Goal: Information Seeking & Learning: Understand process/instructions

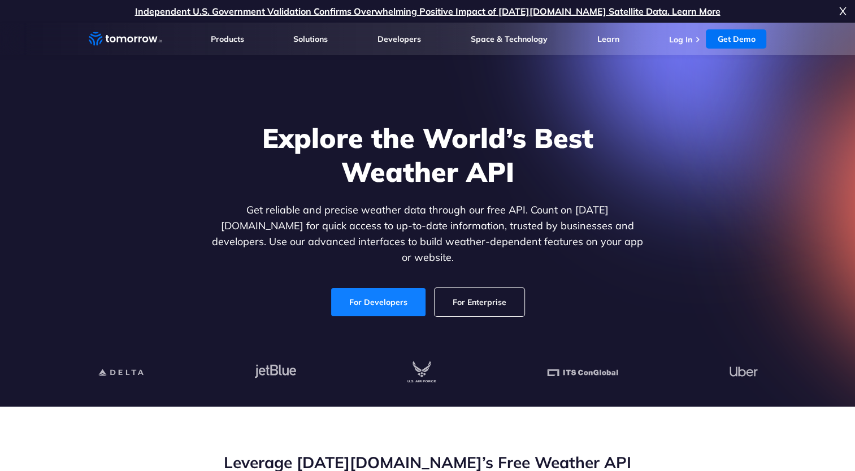
click at [390, 292] on link "For Developers" at bounding box center [378, 302] width 94 height 28
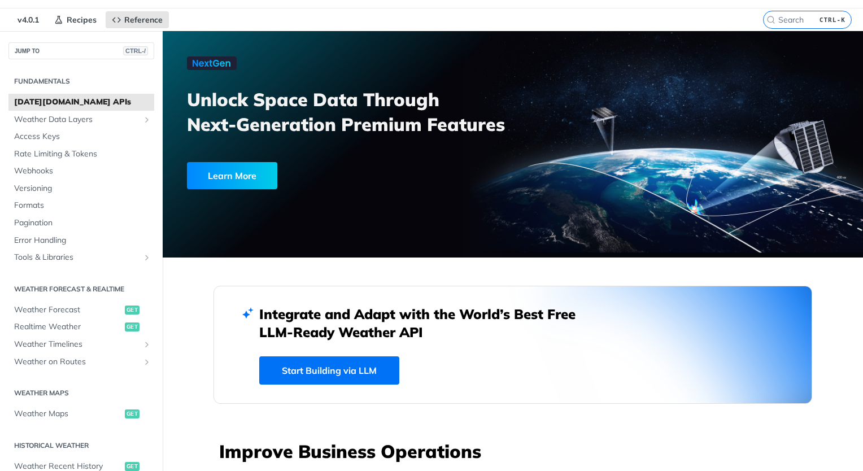
scroll to position [169, 0]
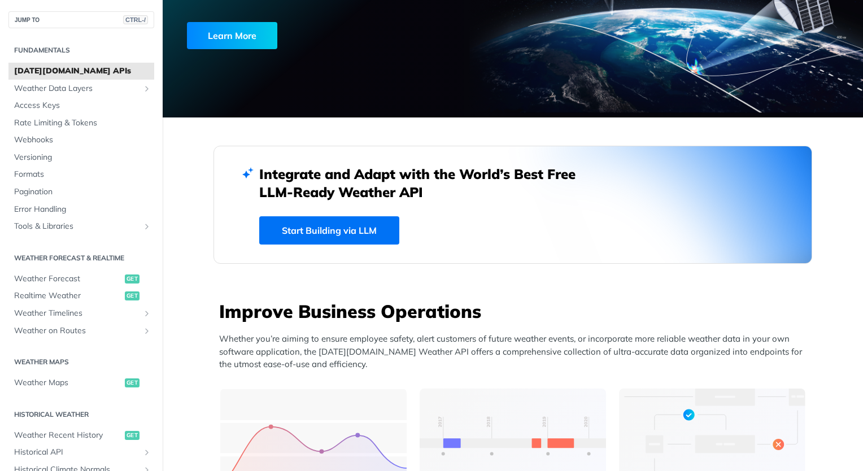
click at [319, 236] on link "Start Building via LLM" at bounding box center [329, 230] width 140 height 28
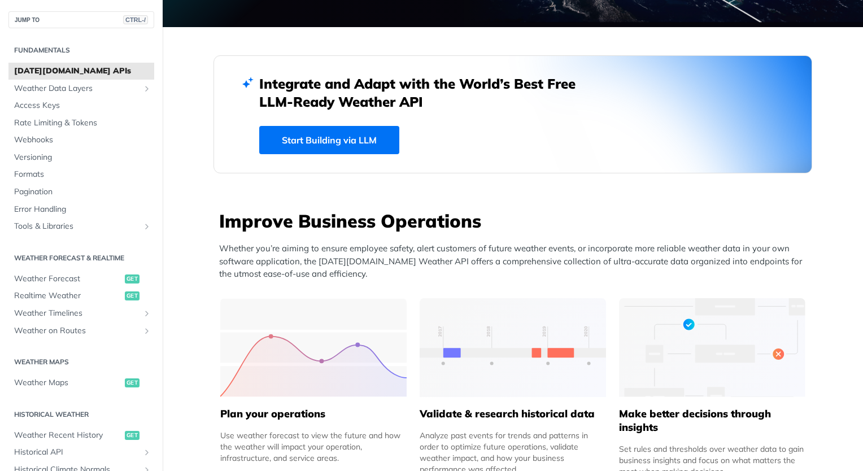
scroll to position [282, 0]
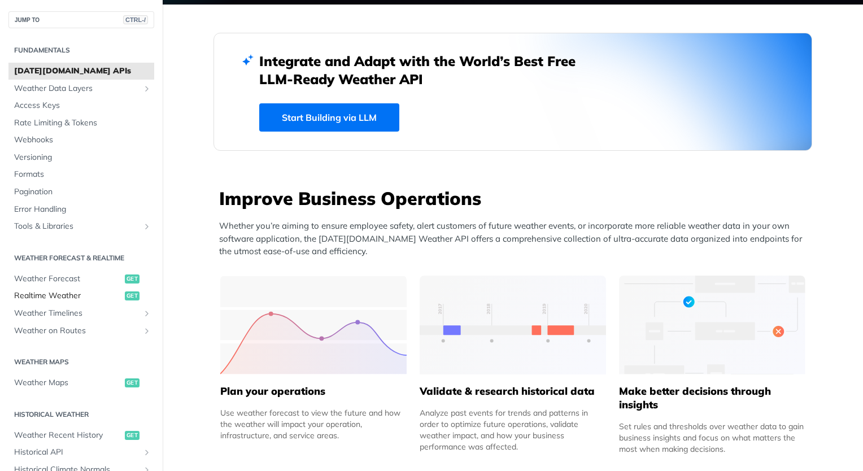
click at [62, 293] on span "Realtime Weather" at bounding box center [68, 295] width 108 height 11
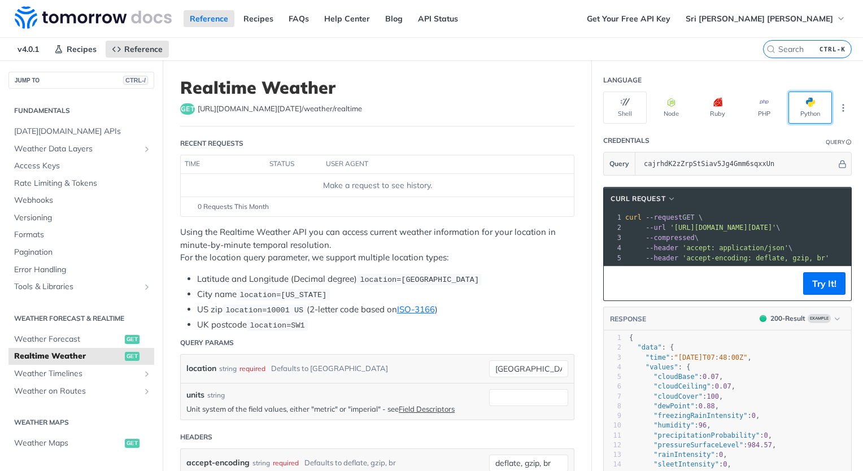
click at [815, 104] on span "button" at bounding box center [815, 102] width 0 height 9
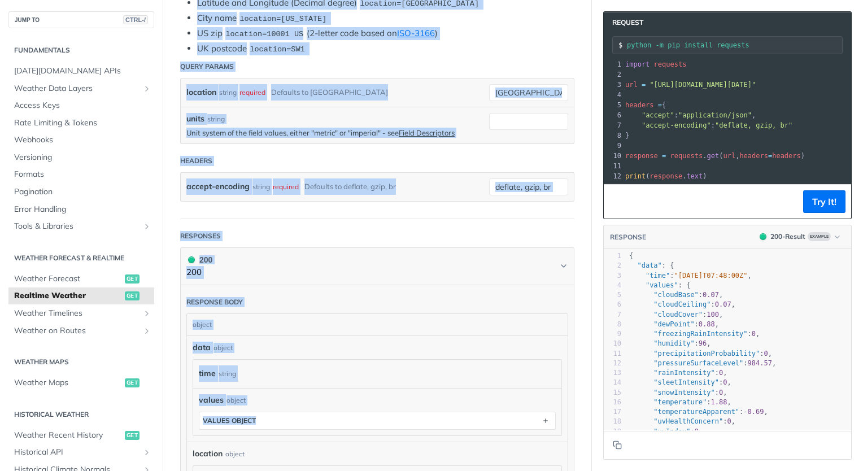
drag, startPoint x: 179, startPoint y: 225, endPoint x: 547, endPoint y: 420, distance: 416.7
click at [547, 420] on article "Realtime Weather get https://api.tomorrow.io/v4 /weather/realtime Recent Reques…" at bounding box center [377, 287] width 429 height 1007
copy article "Using the Realtime Weather API you can access current weather information for y…"
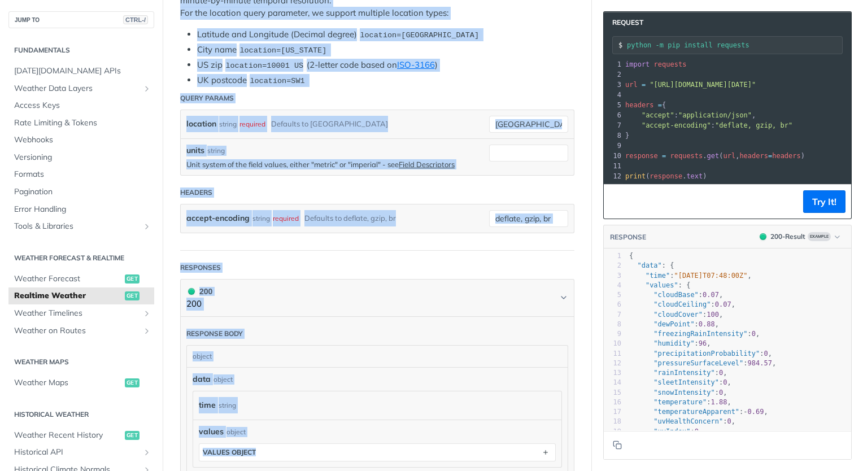
scroll to position [163, 0]
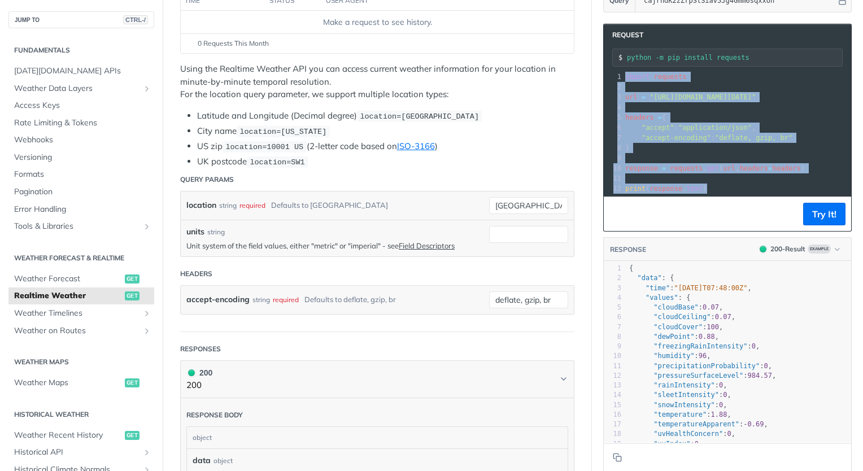
drag, startPoint x: 616, startPoint y: 77, endPoint x: 743, endPoint y: 194, distance: 172.3
click at [743, 194] on div "xxxxxxxxxx 12 1 import requests 2 ​ 3 url = "https://api.tomorrow.io/v4/weather…" at bounding box center [727, 132] width 247 height 127
copy div "import requests 2 ​ 3 url = "https://api.tomorrow.io/v4/weather/realtime?locati…"
